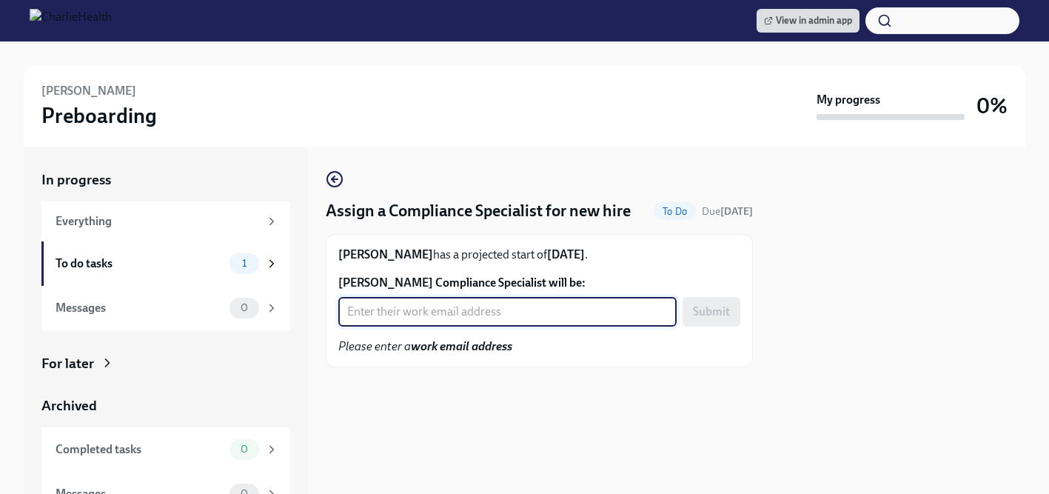
click at [473, 315] on input "Maggie Mizwa's Compliance Specialist will be:" at bounding box center [507, 312] width 338 height 30
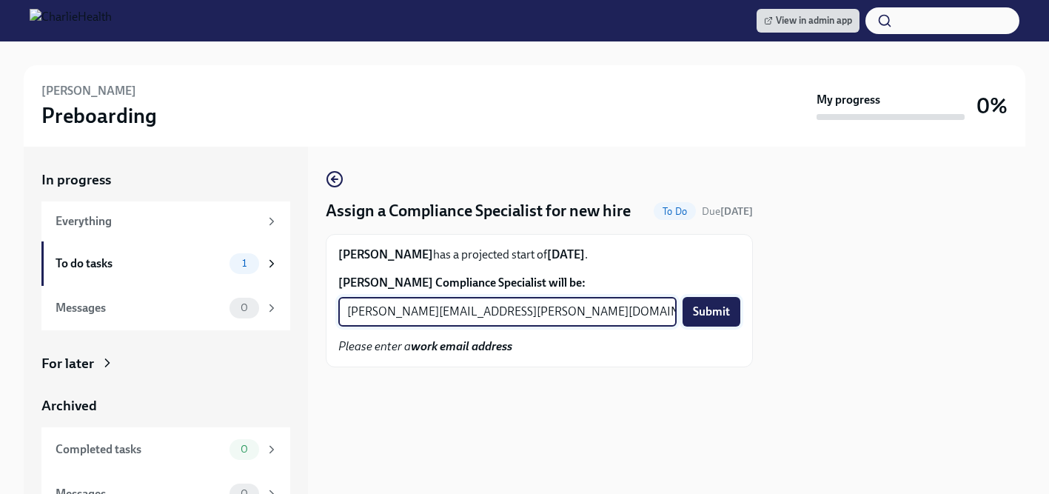
type input "tyler.pieper@charliehealth.com"
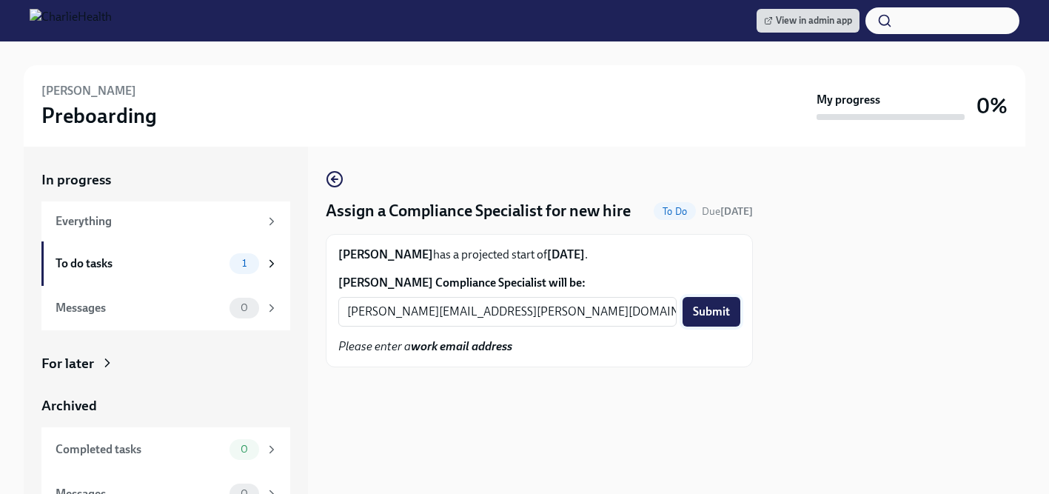
click at [709, 317] on span "Submit" at bounding box center [711, 311] width 37 height 15
click at [418, 312] on input "[PERSON_NAME] Compliance Specialist will be:" at bounding box center [507, 312] width 338 height 30
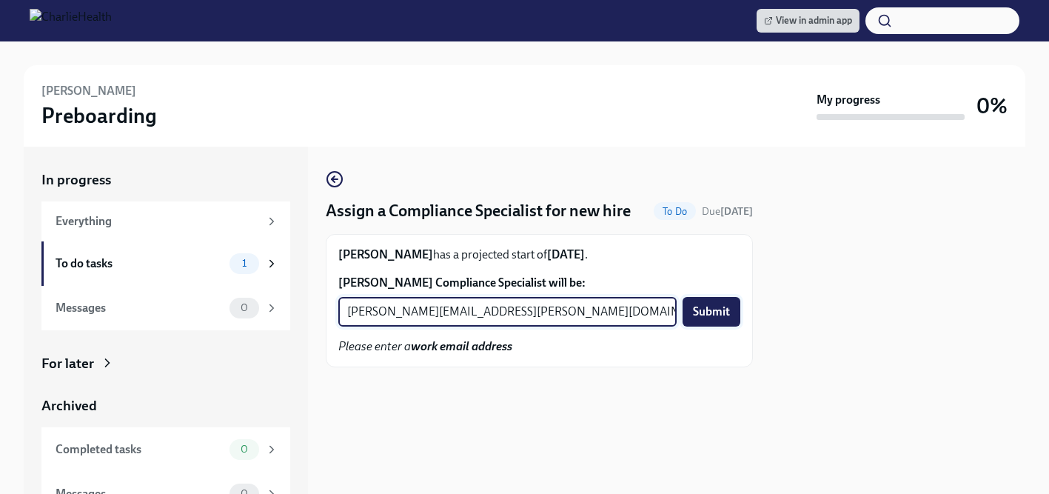
type input "[PERSON_NAME][EMAIL_ADDRESS][PERSON_NAME][DOMAIN_NAME]"
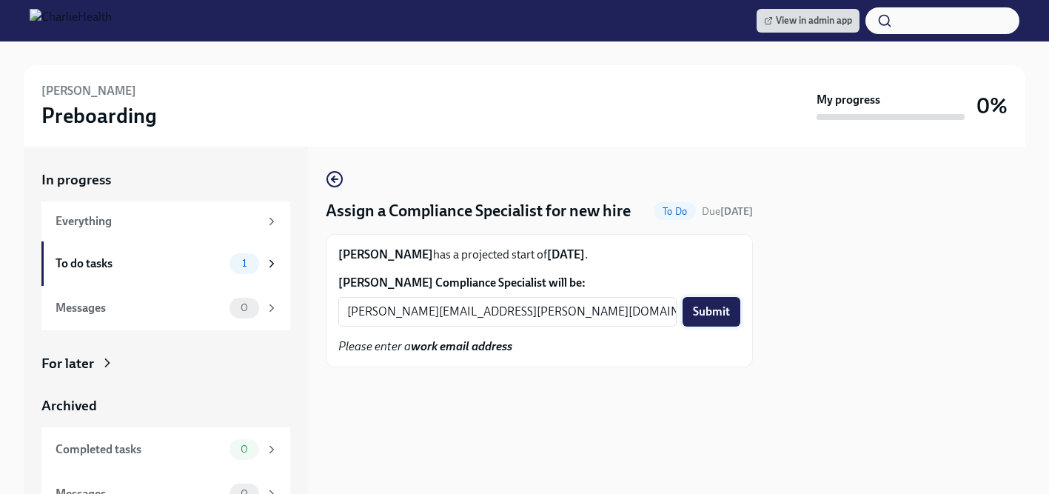
click at [701, 308] on span "Submit" at bounding box center [711, 311] width 37 height 15
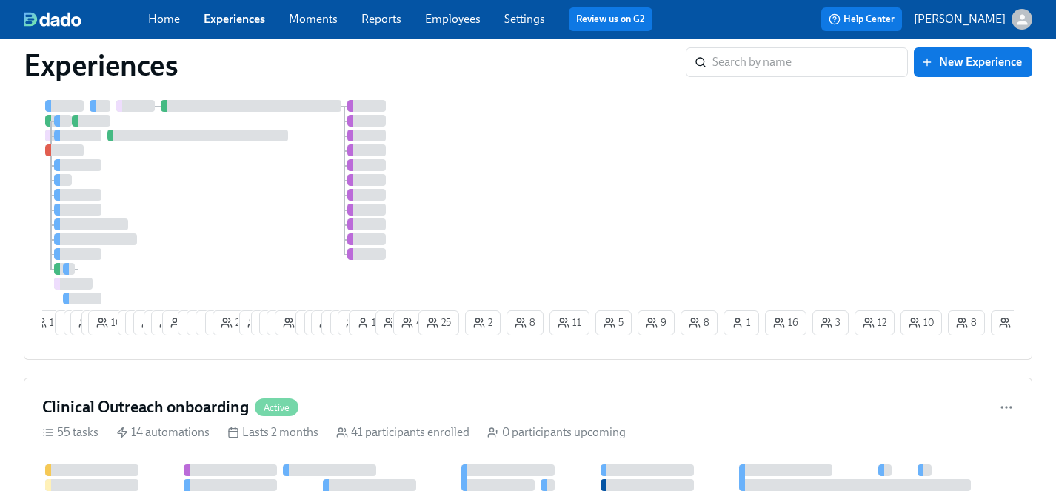
scroll to position [646, 0]
click at [506, 218] on div "15 9 9 10 6 10 7 17 15 6 25 3 12 11 12 17 26 10 7 6 14 18 1 4 11 8 8 14 1 5 4 2…" at bounding box center [527, 221] width 971 height 241
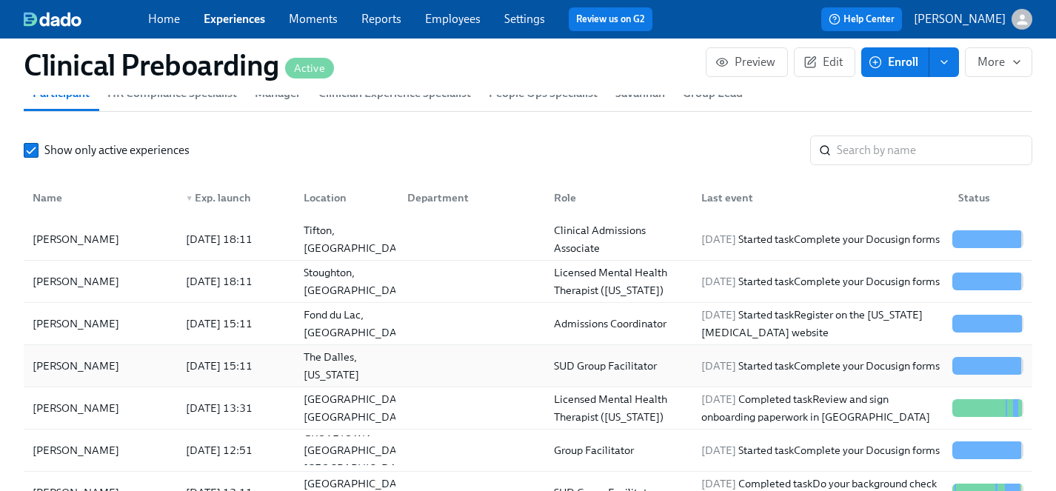
scroll to position [1677, 0]
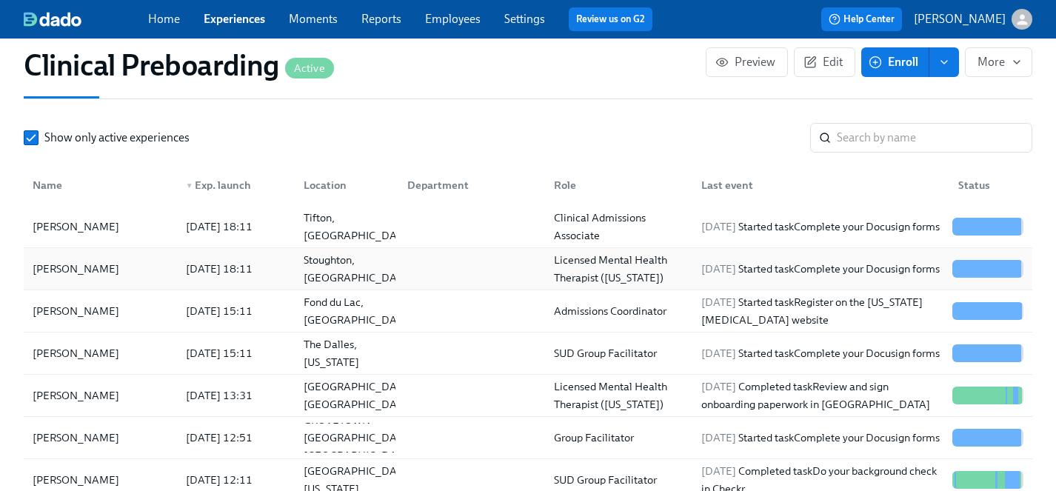
click at [66, 266] on div "[PERSON_NAME]" at bounding box center [76, 269] width 98 height 18
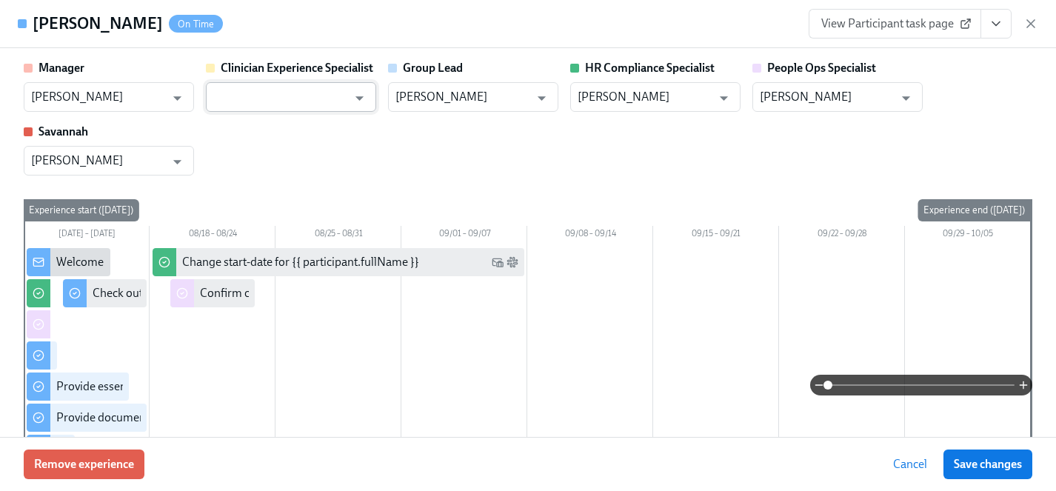
click at [296, 99] on input "text" at bounding box center [280, 97] width 134 height 30
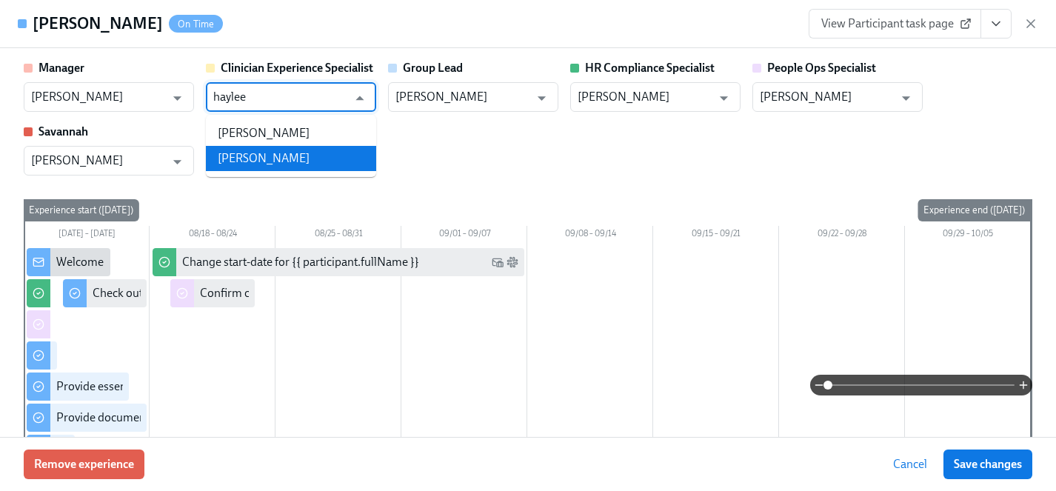
click at [284, 159] on li "[PERSON_NAME]" at bounding box center [291, 158] width 170 height 25
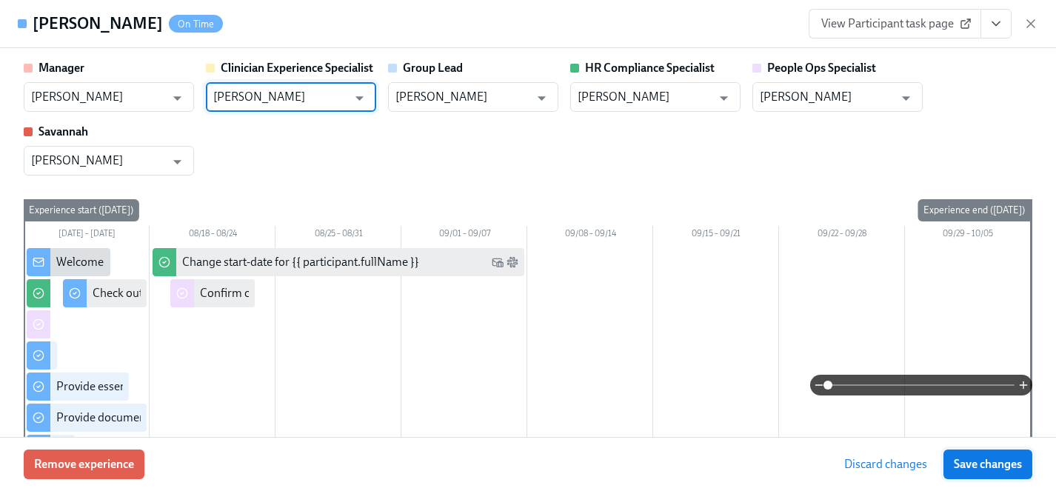
type input "[PERSON_NAME]"
drag, startPoint x: 988, startPoint y: 466, endPoint x: 347, endPoint y: 436, distance: 641.7
click at [988, 466] on span "Save changes" at bounding box center [987, 464] width 68 height 15
type input "[PERSON_NAME]"
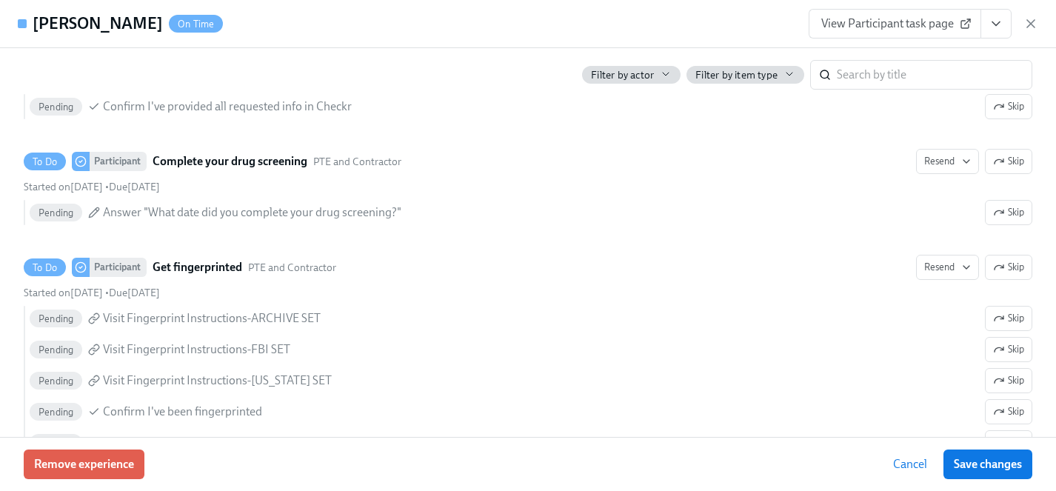
scroll to position [2195, 0]
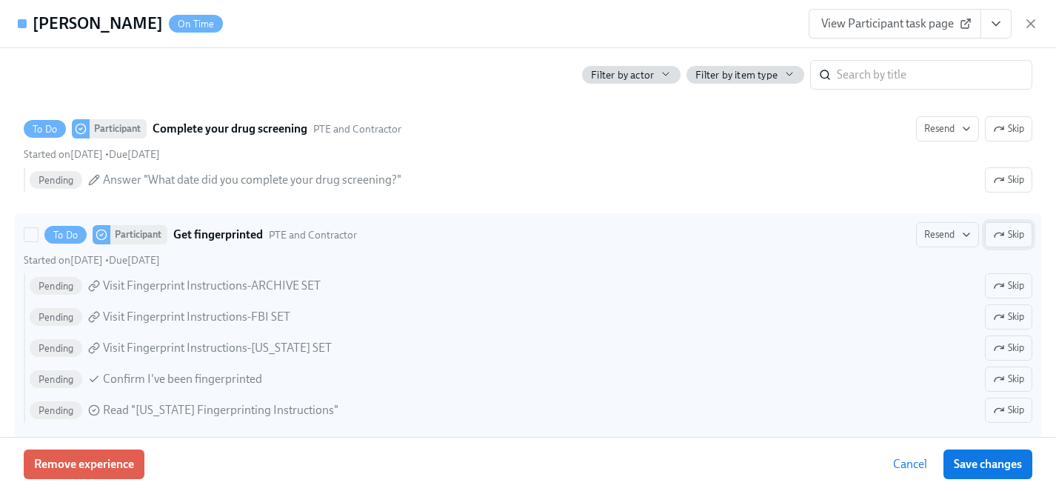
click at [1013, 234] on span "Skip" at bounding box center [1008, 234] width 31 height 15
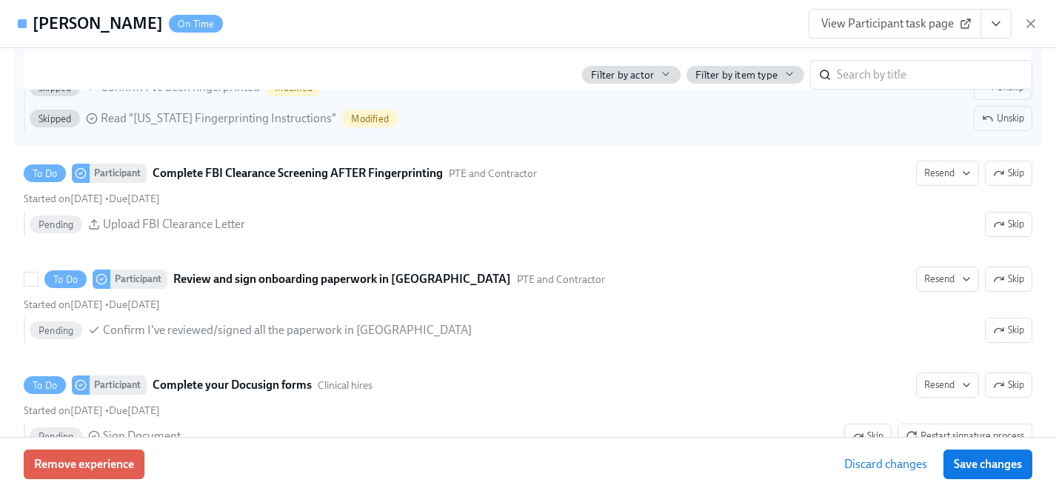
scroll to position [2487, 0]
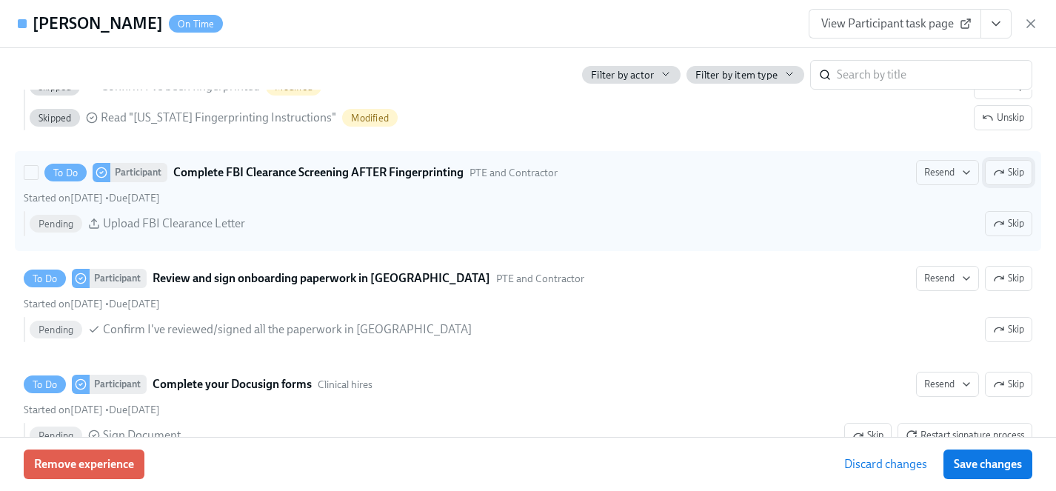
click at [1012, 172] on span "Skip" at bounding box center [1008, 172] width 31 height 15
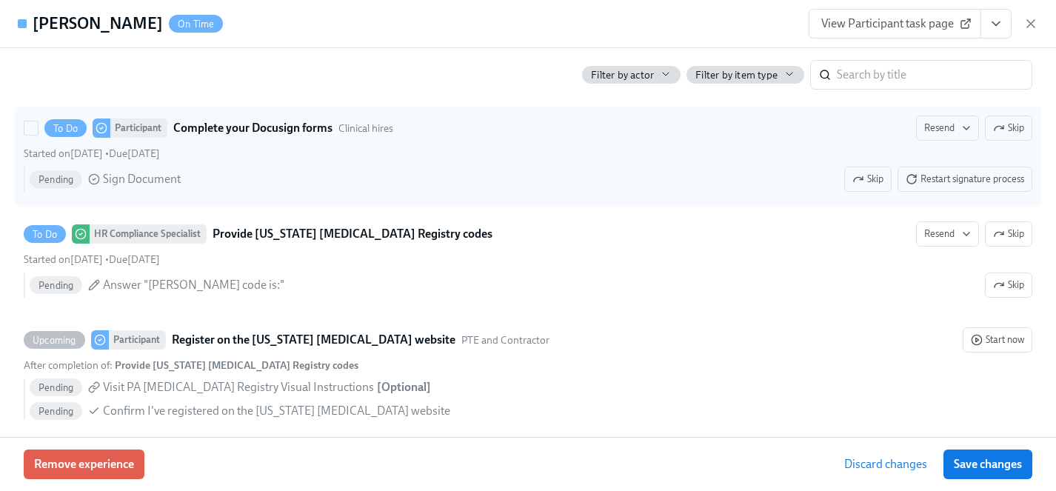
scroll to position [2742, 0]
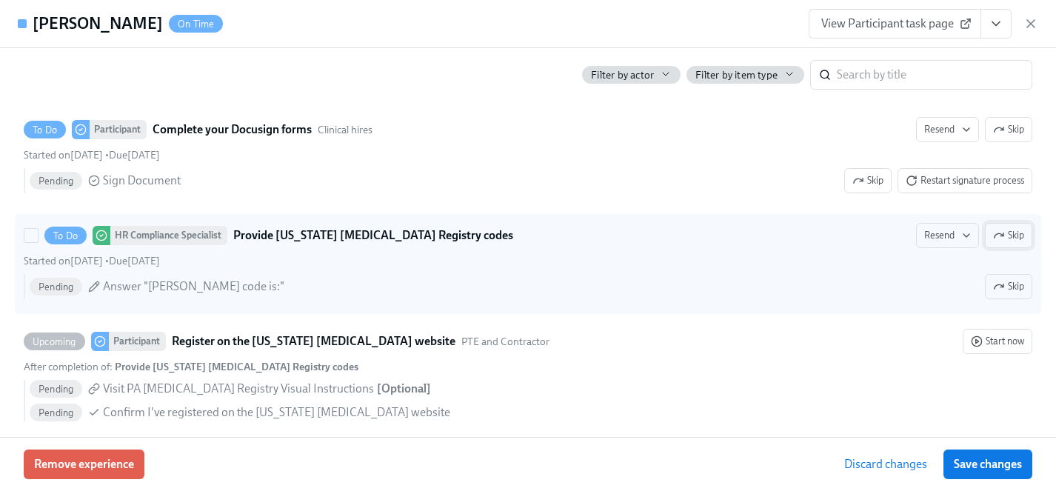
click at [1016, 233] on span "Skip" at bounding box center [1008, 235] width 31 height 15
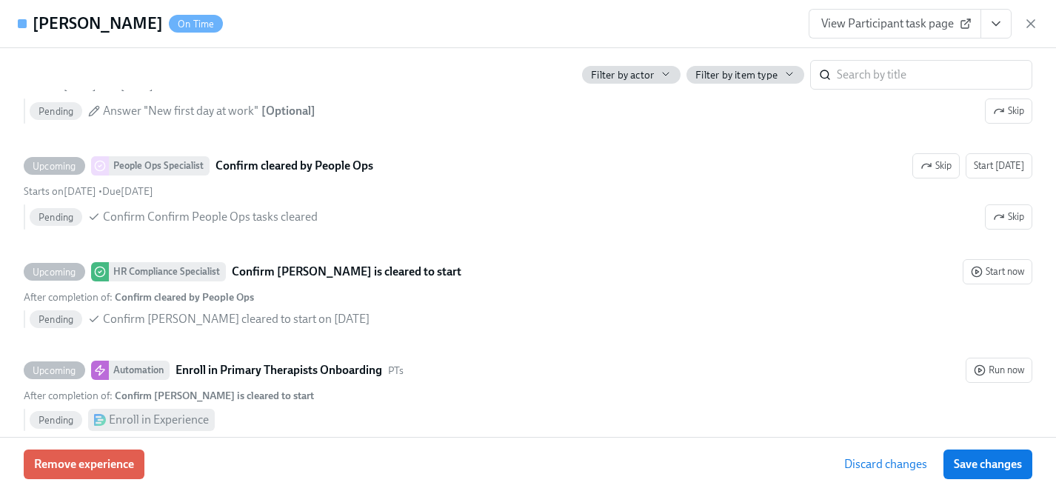
scroll to position [3347, 0]
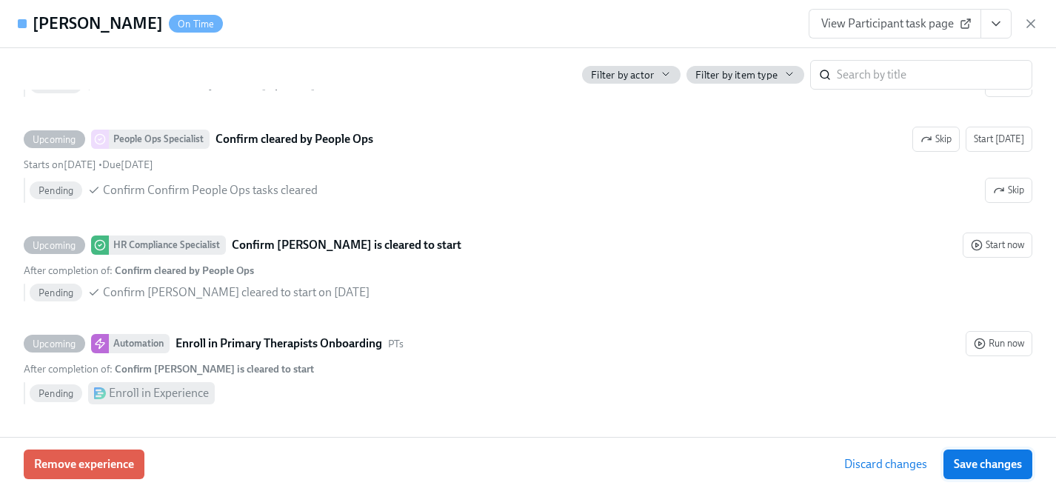
click at [990, 459] on span "Save changes" at bounding box center [987, 464] width 68 height 15
